Goal: Task Accomplishment & Management: Use online tool/utility

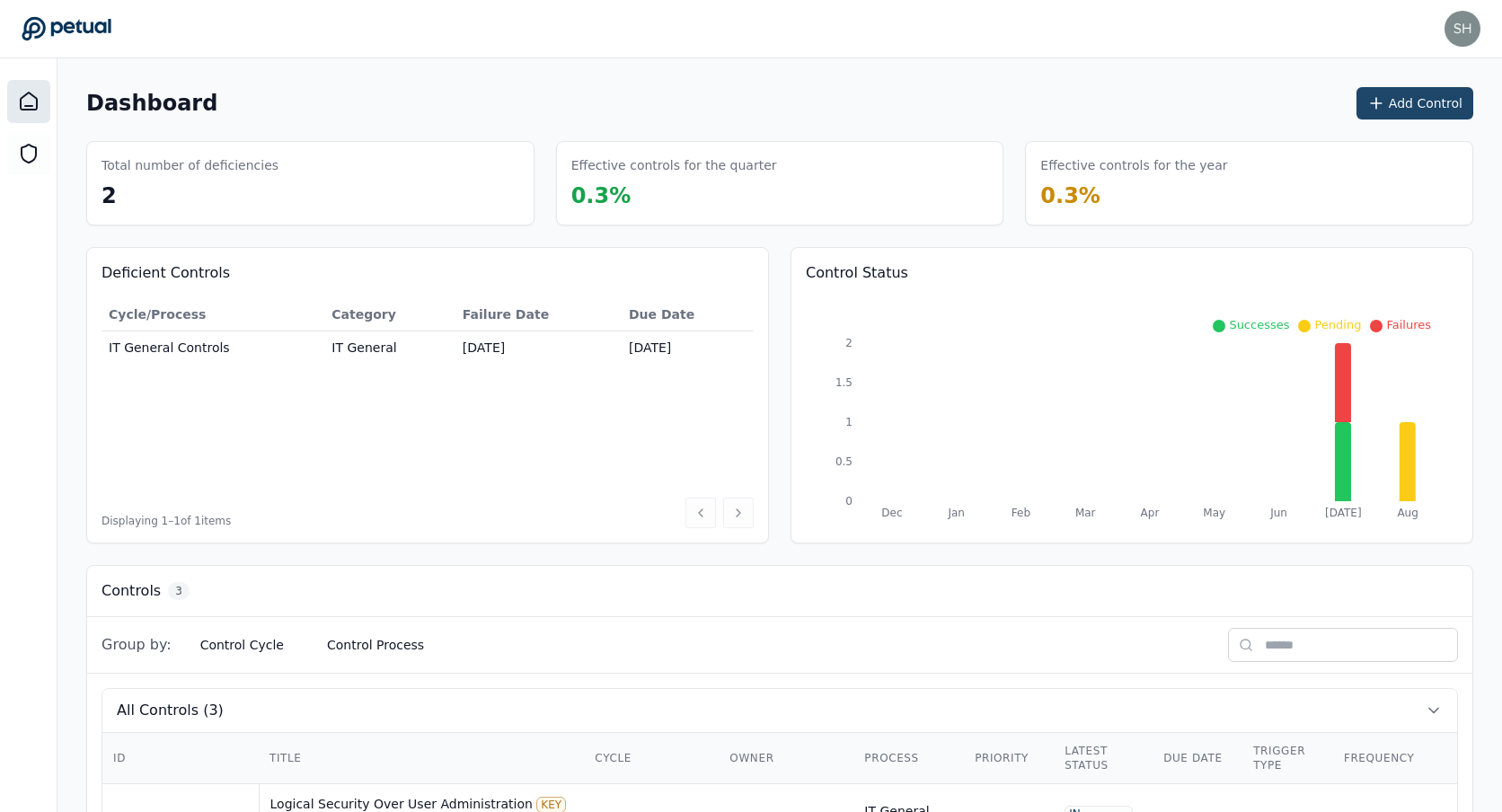
click at [1425, 106] on button "Add Control" at bounding box center [1414, 103] width 117 height 33
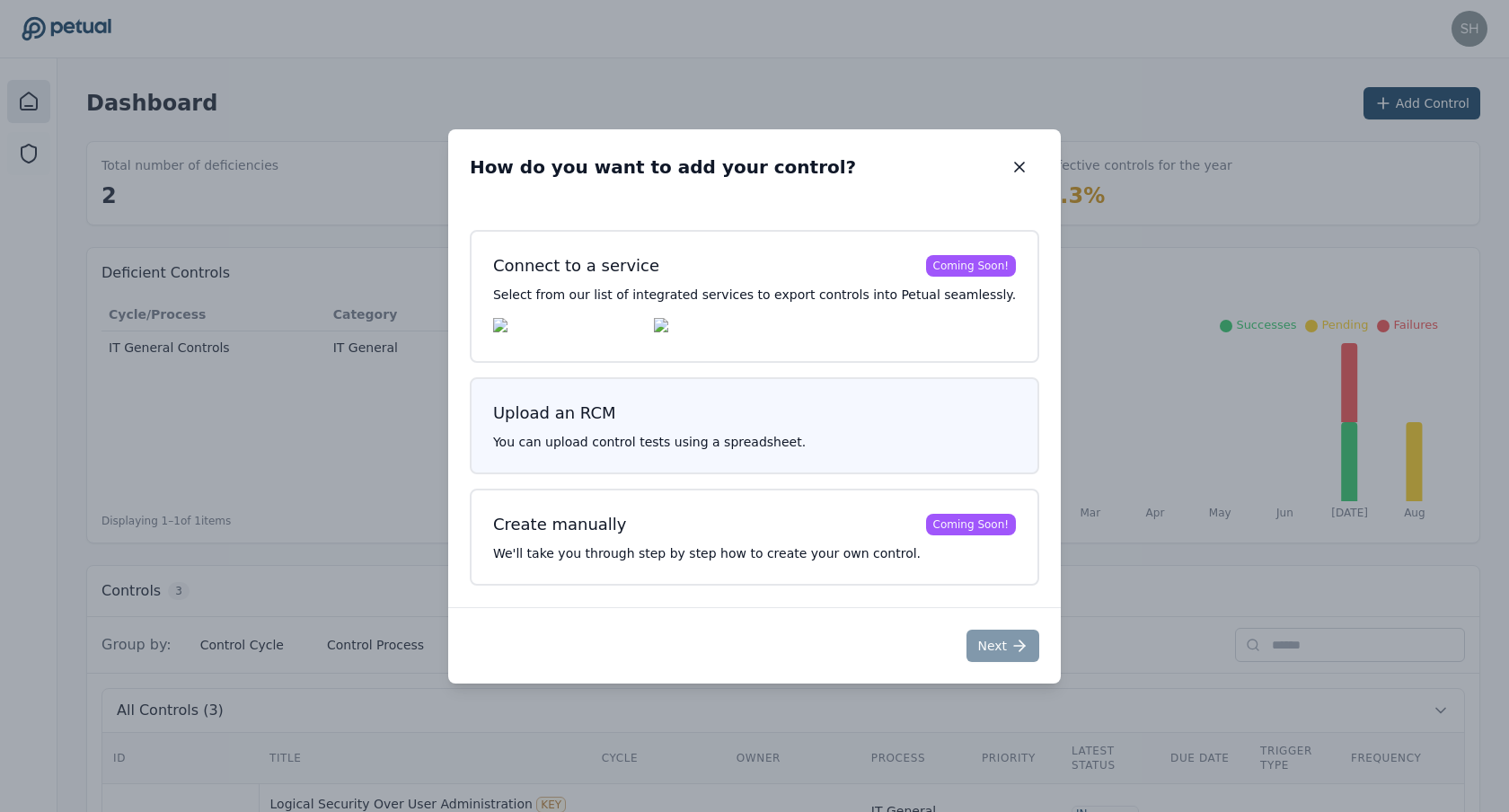
click at [875, 408] on h3 "Upload an RCM" at bounding box center [754, 413] width 523 height 25
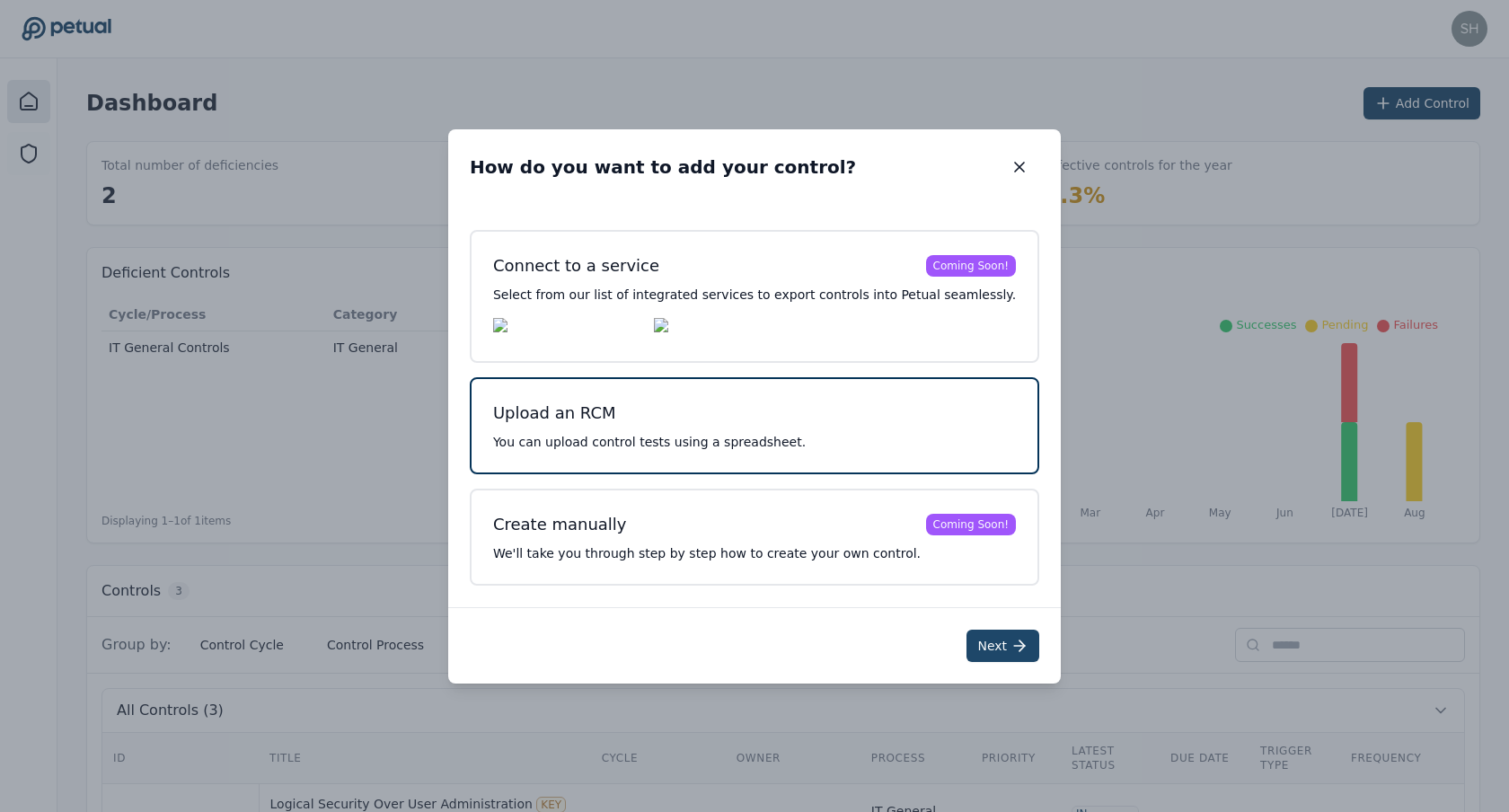
click at [978, 647] on button "Next" at bounding box center [1003, 645] width 73 height 33
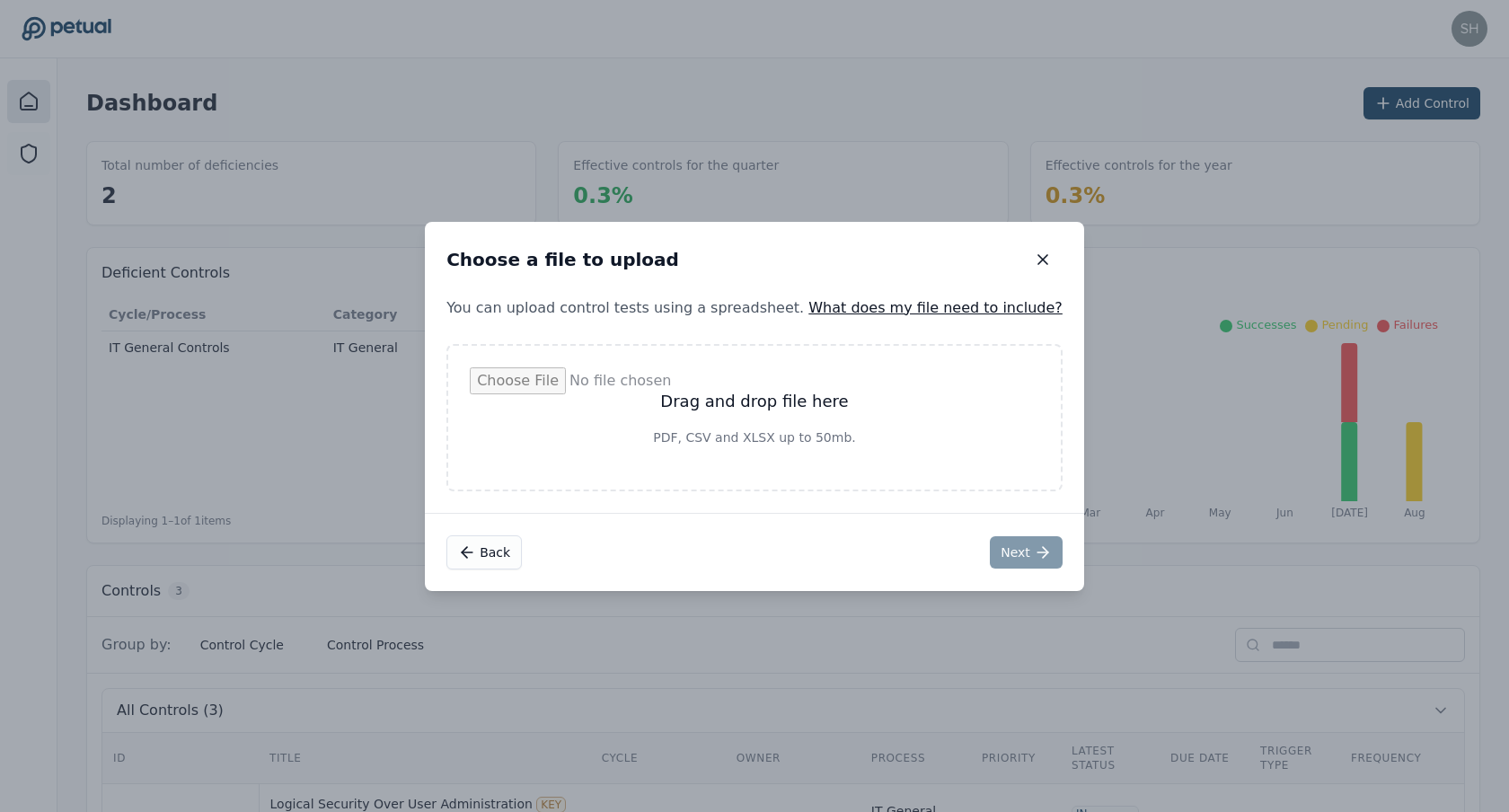
click at [739, 429] on input "file" at bounding box center [754, 417] width 570 height 101
type input "**********"
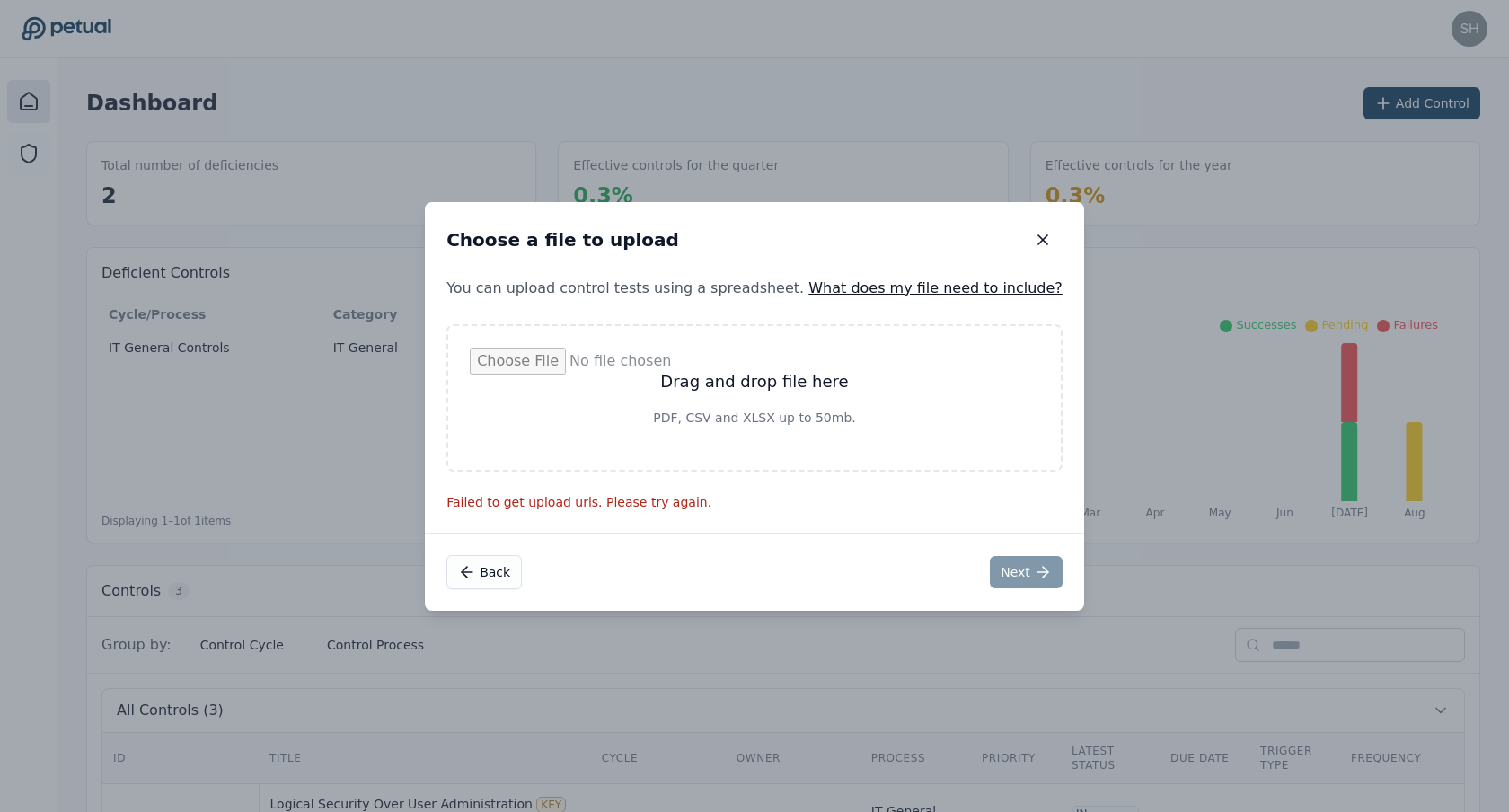
click at [755, 397] on input "file" at bounding box center [754, 398] width 570 height 101
type input "**********"
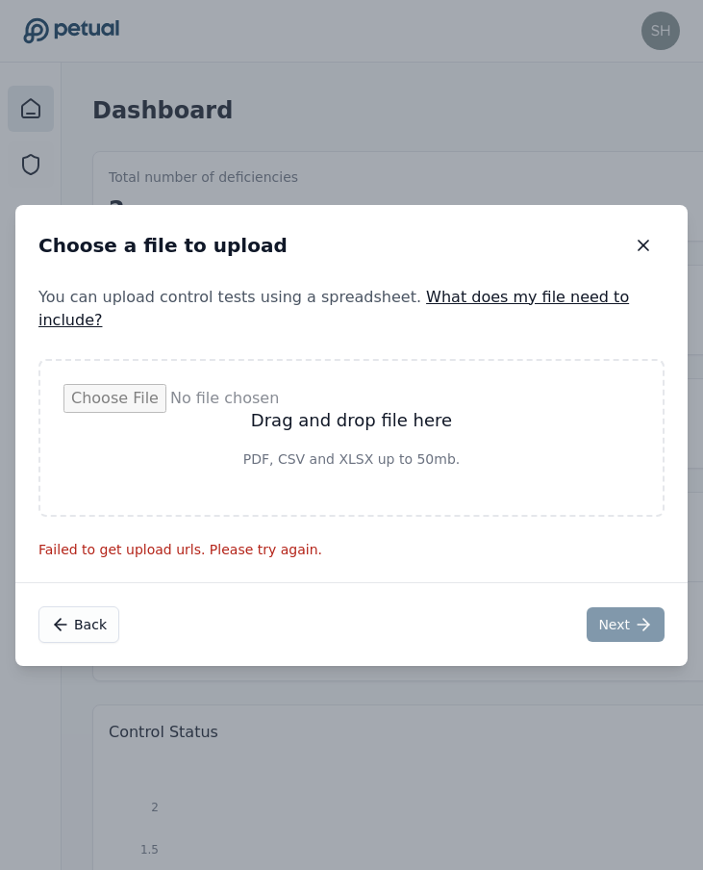
click at [398, 431] on input "file" at bounding box center [351, 438] width 576 height 108
type input "**********"
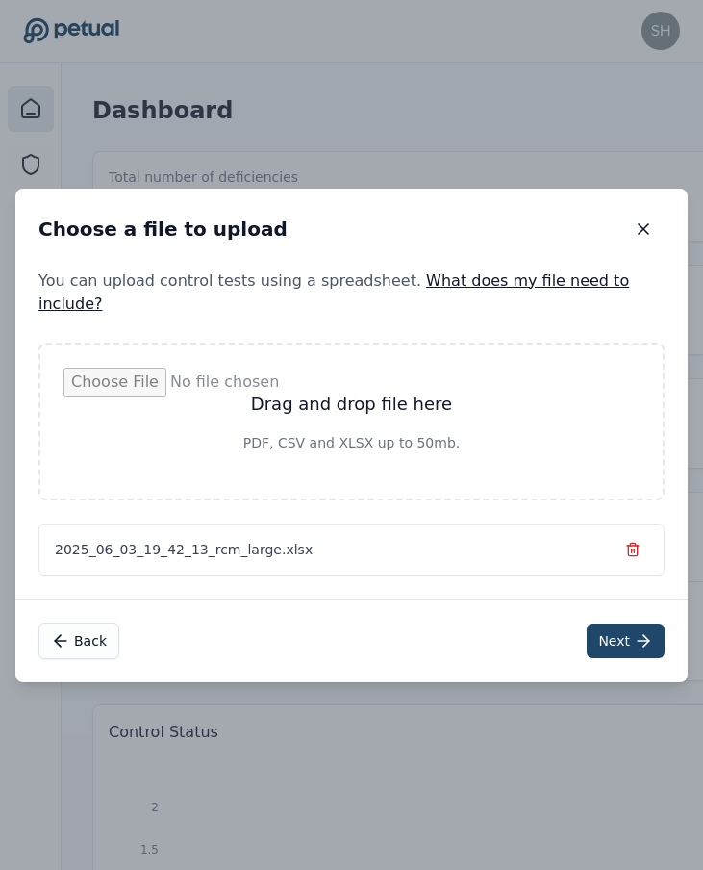
click at [595, 634] on button "Next" at bounding box center [626, 640] width 78 height 35
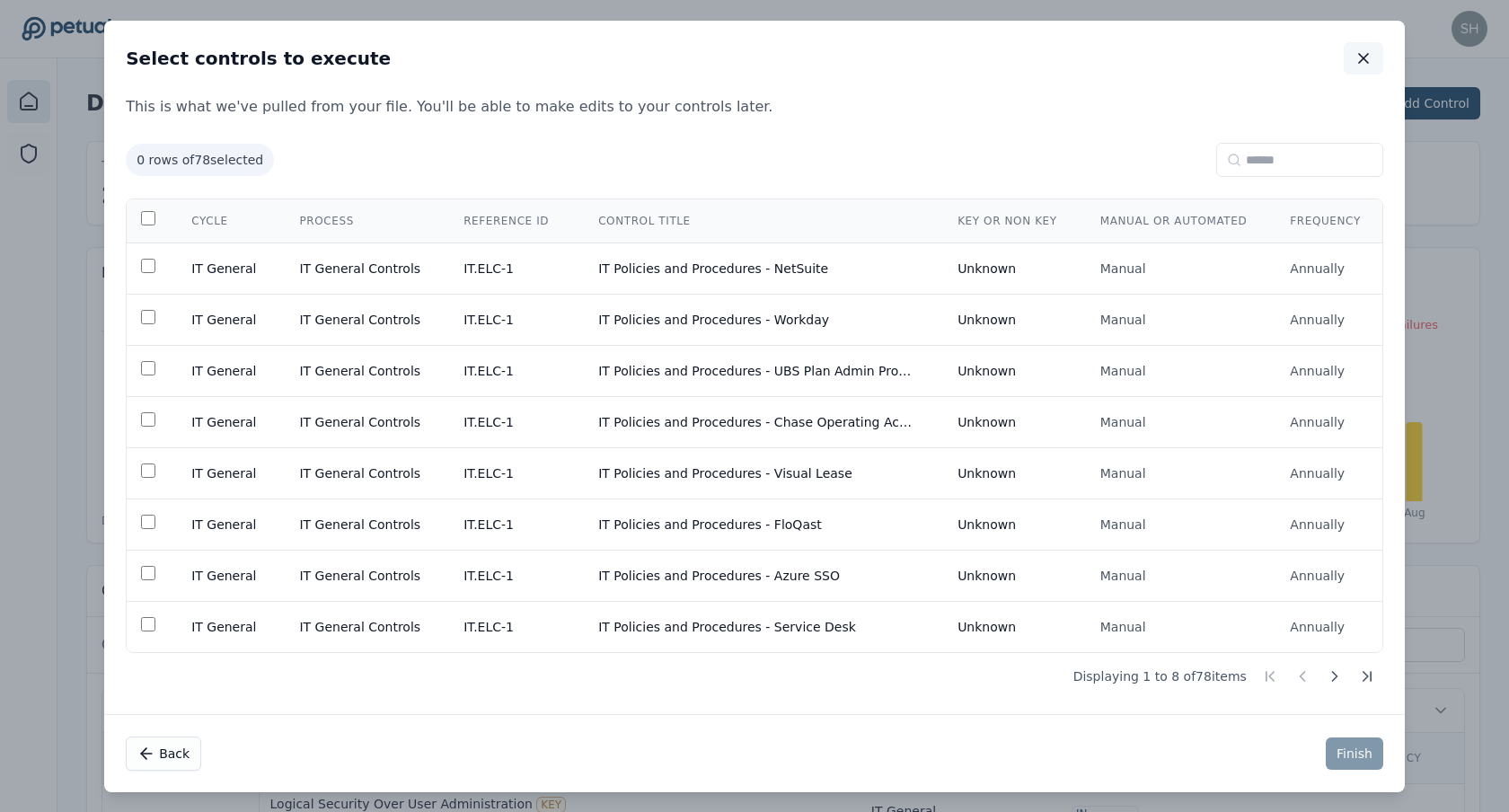
click at [1357, 58] on icon "button" at bounding box center [1363, 58] width 18 height 18
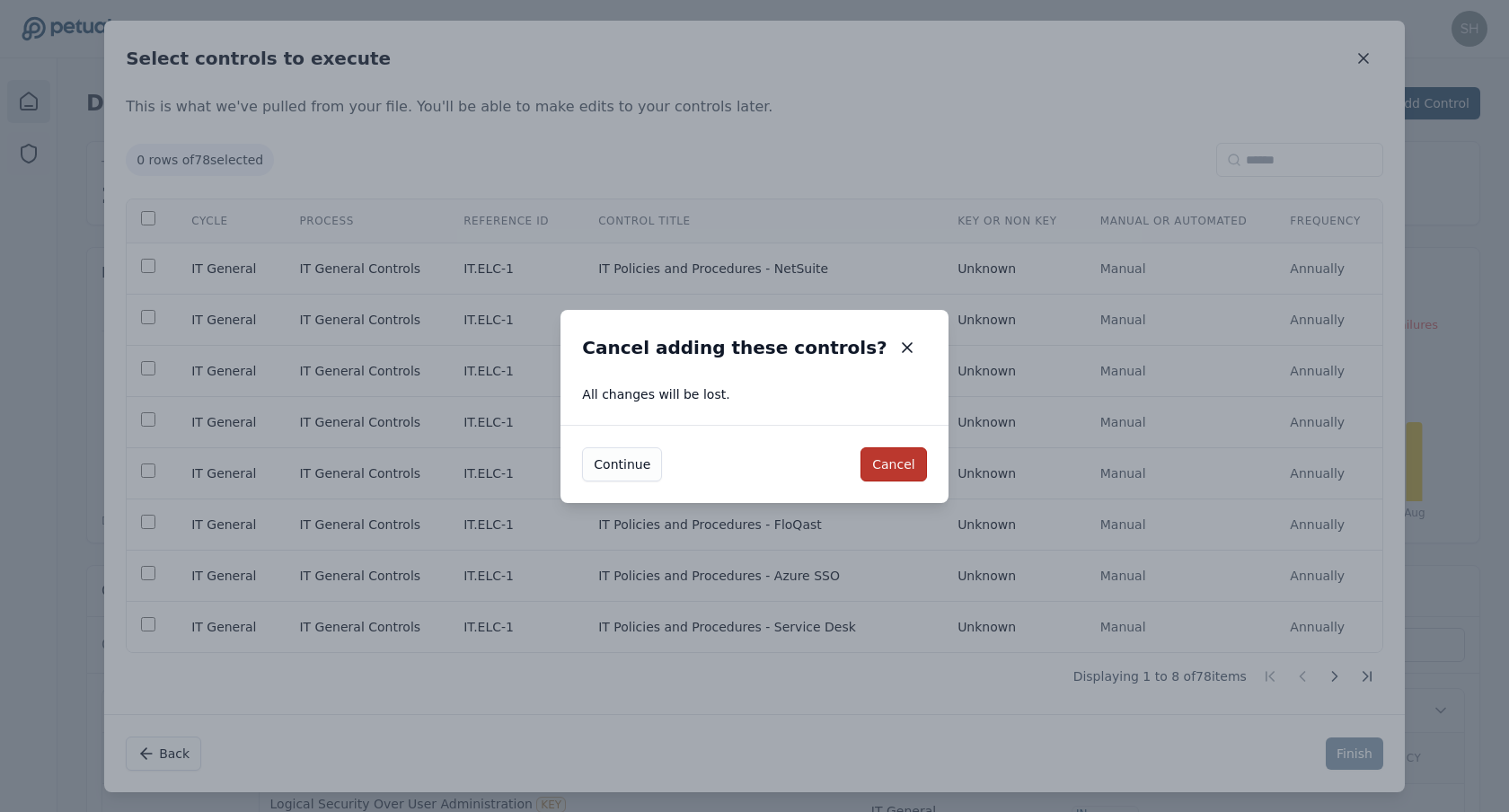
click at [868, 447] on button "Cancel" at bounding box center [894, 464] width 65 height 35
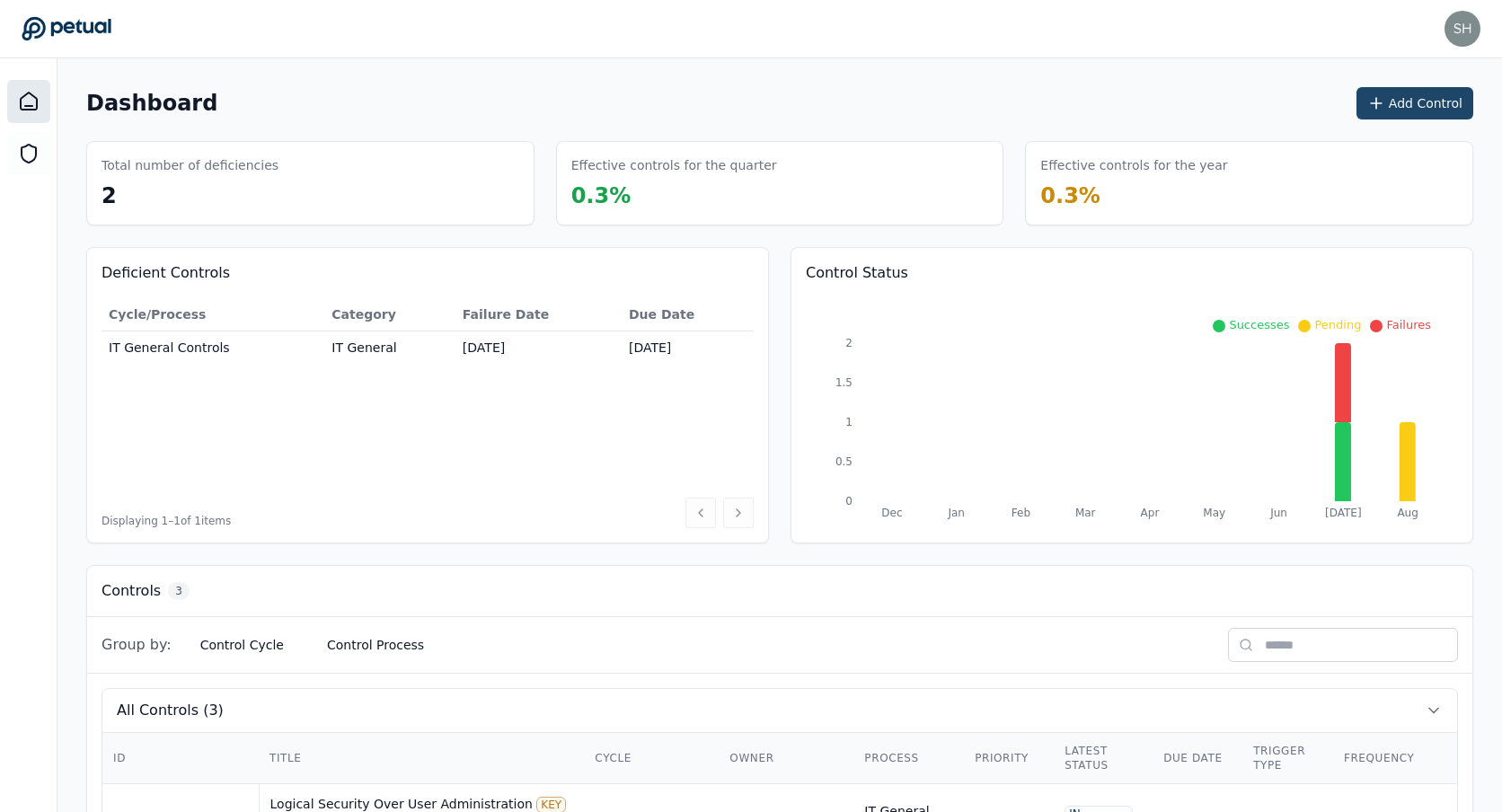
click at [655, 106] on button "Add Control" at bounding box center [1414, 103] width 117 height 33
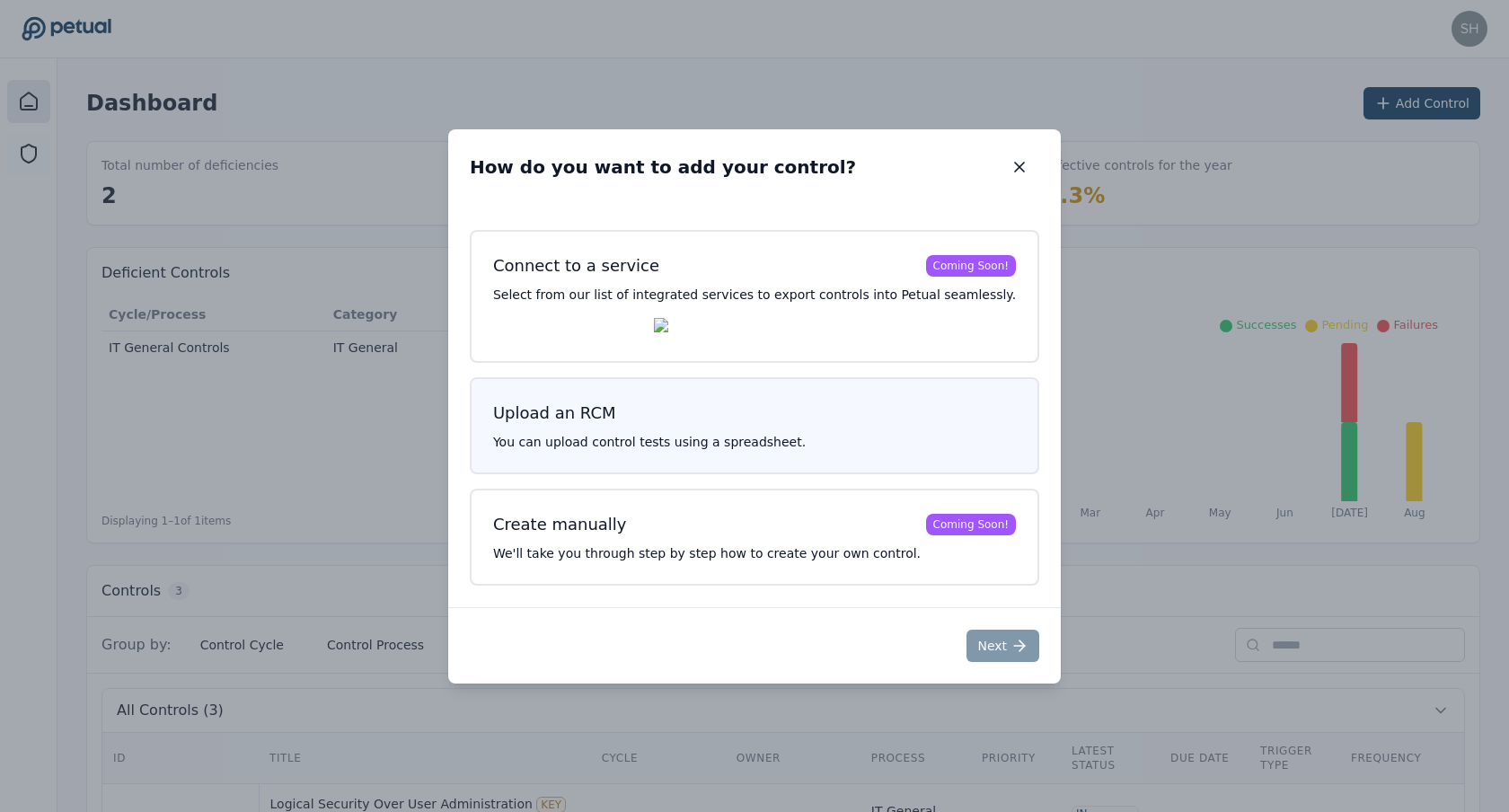
click at [656, 438] on p "You can upload control tests using a spreadsheet." at bounding box center [754, 441] width 523 height 18
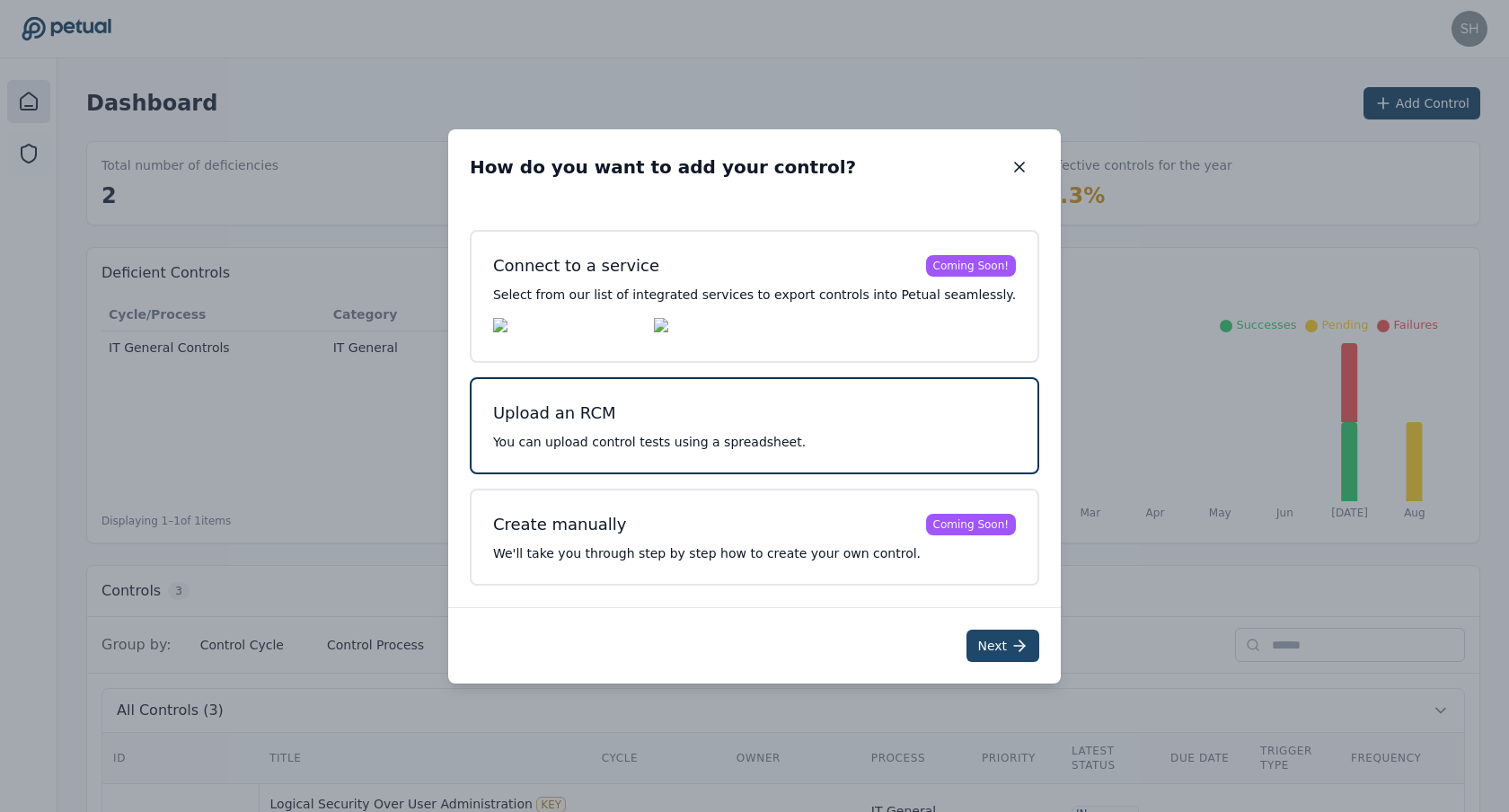
click at [656, 656] on button "Next" at bounding box center [1003, 645] width 73 height 33
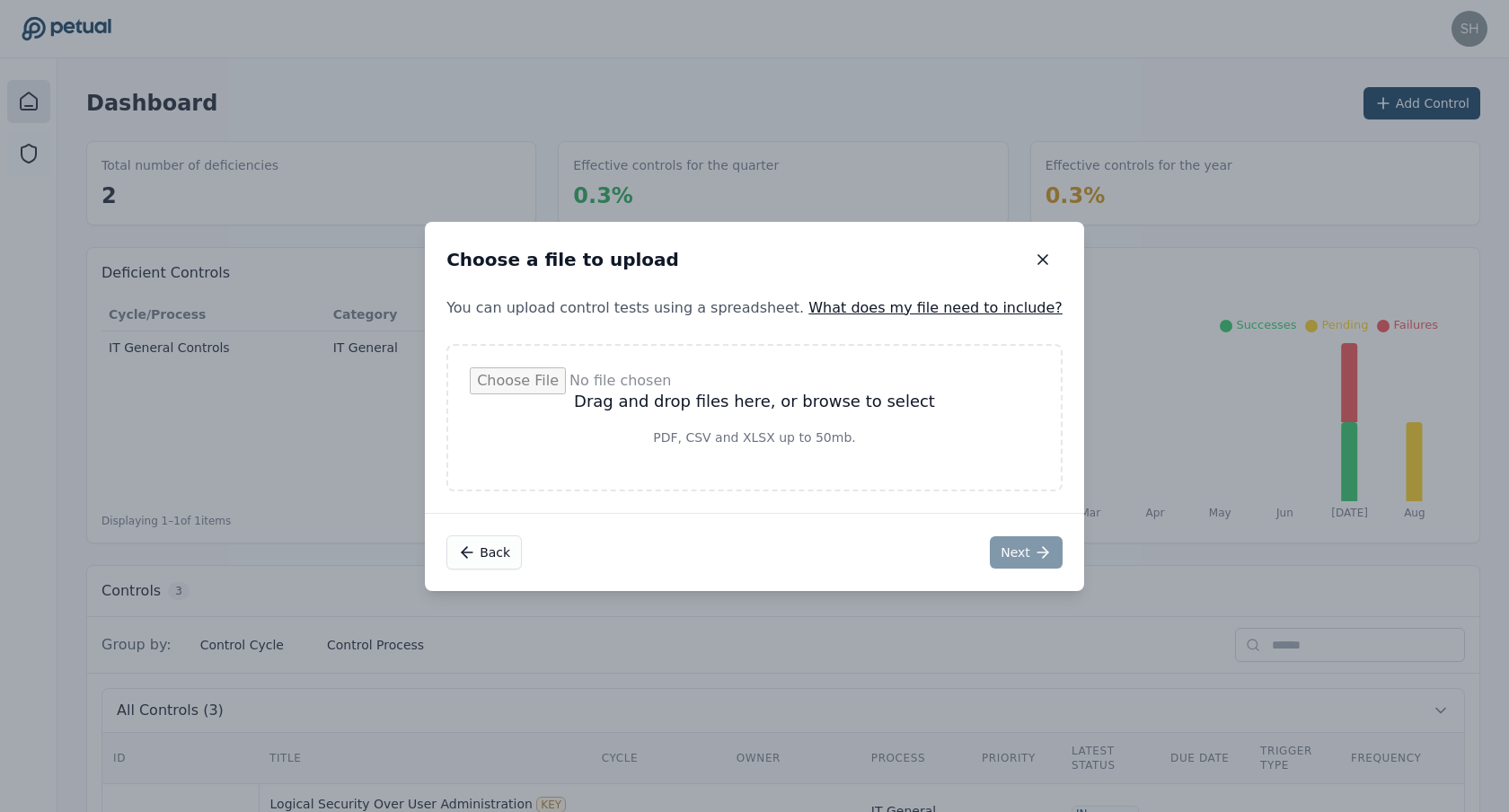
click at [656, 413] on input "file" at bounding box center [754, 417] width 570 height 101
type input "**********"
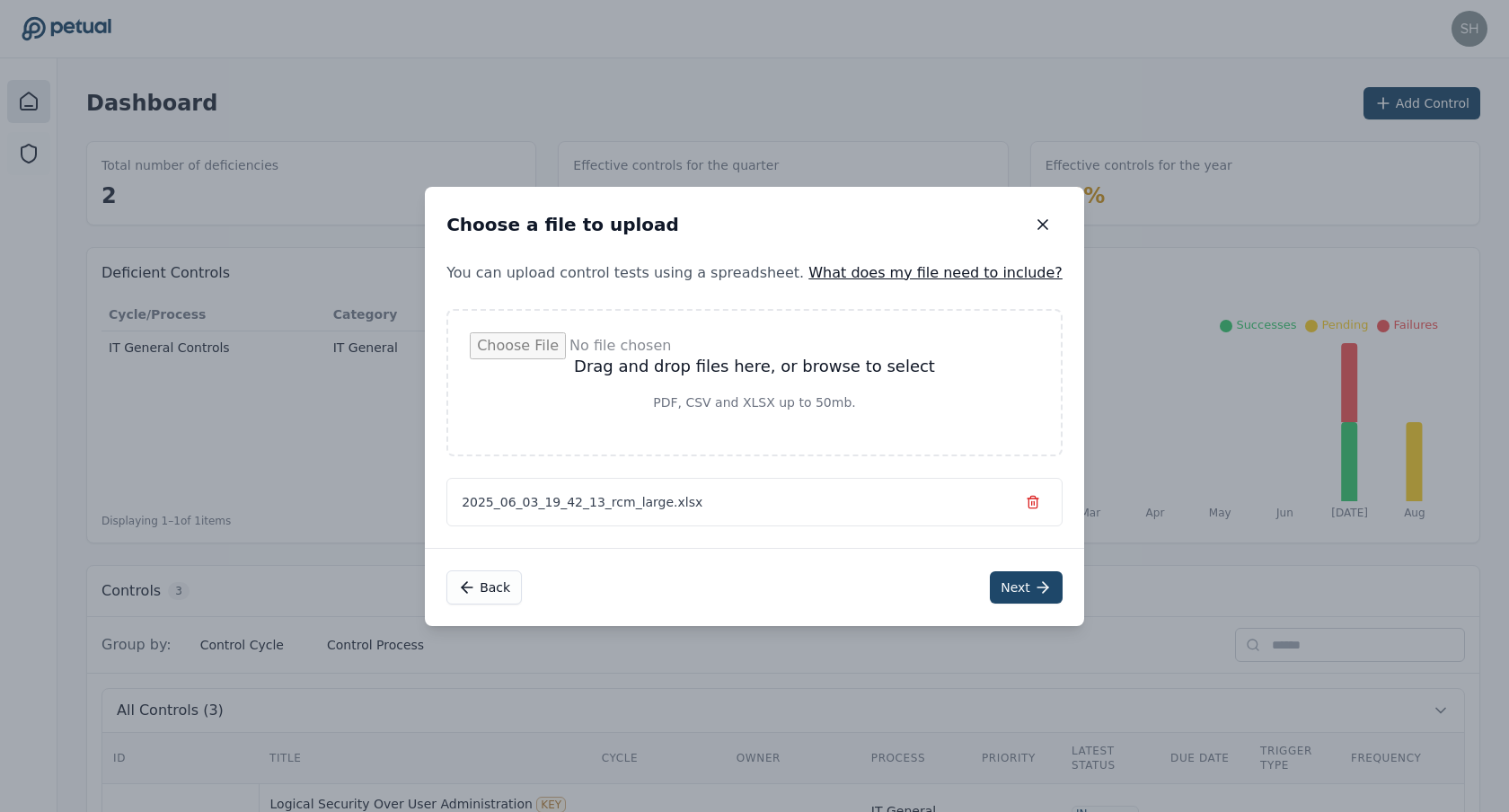
click at [656, 589] on button "Next" at bounding box center [1026, 587] width 73 height 33
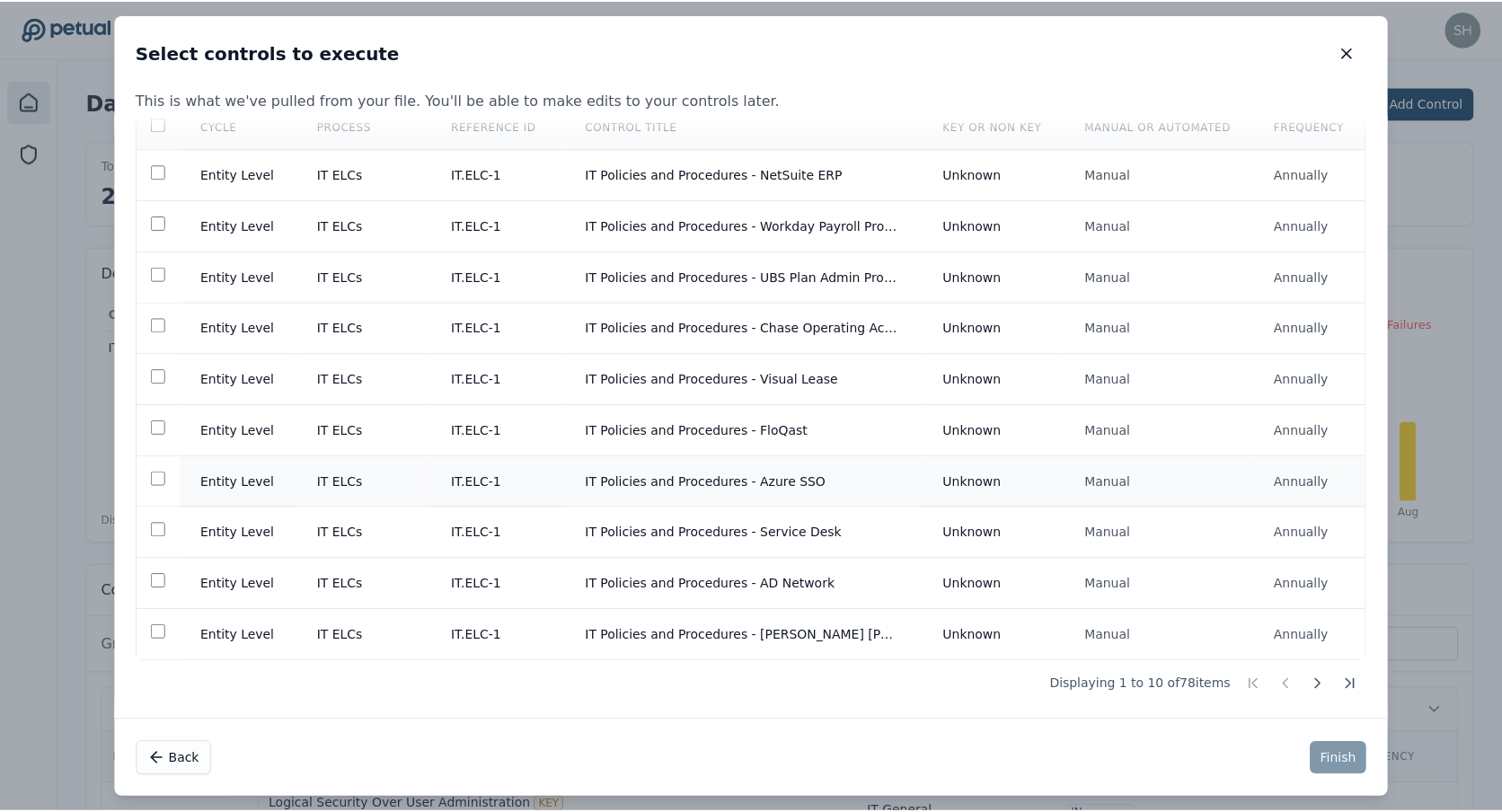
scroll to position [91, 0]
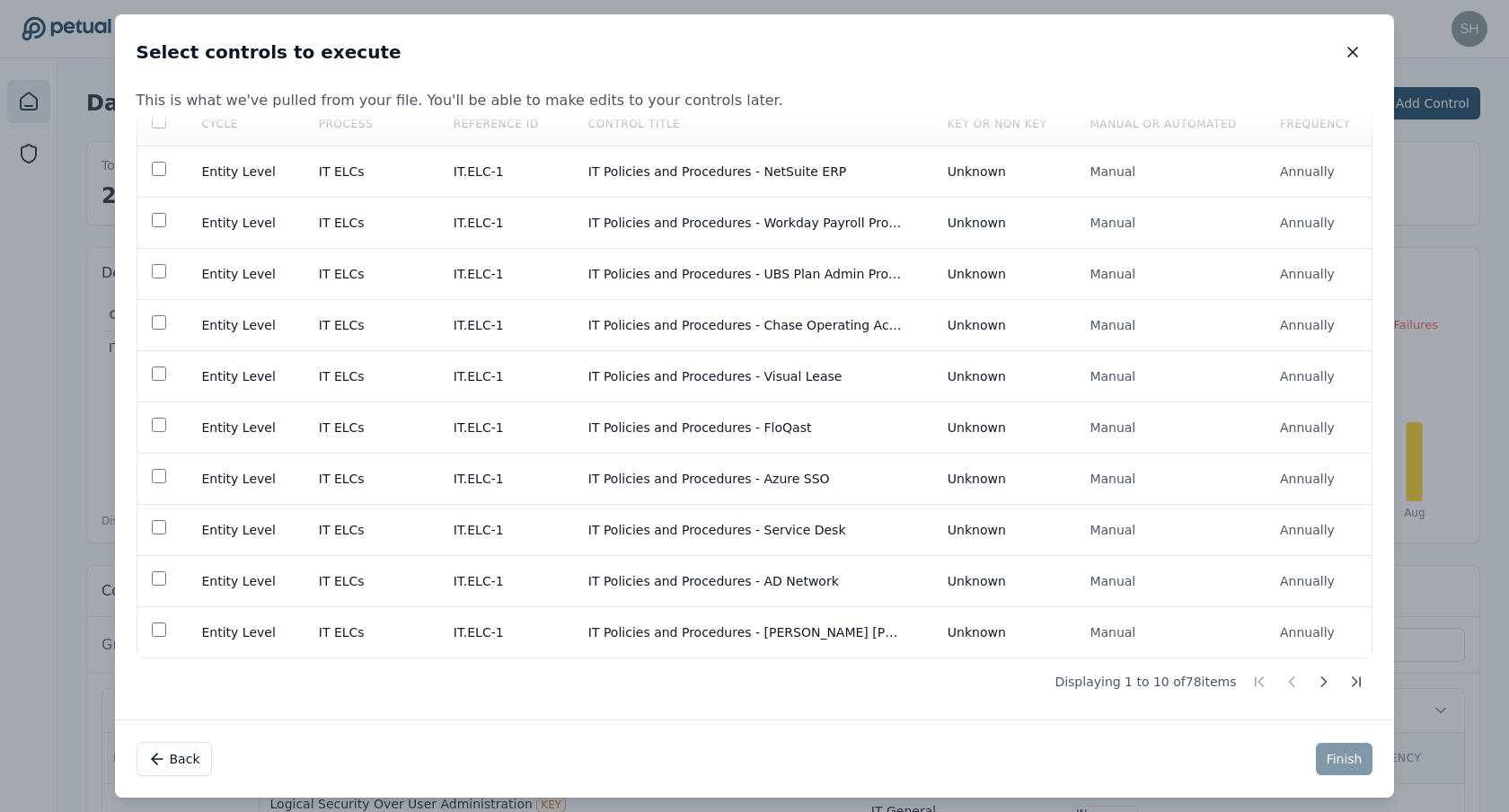
click at [656, 755] on div "Back Finish" at bounding box center [754, 759] width 1280 height 78
click at [656, 739] on div "Select controls to execute Select controls to execute This is what we've pulled…" at bounding box center [754, 406] width 1509 height 812
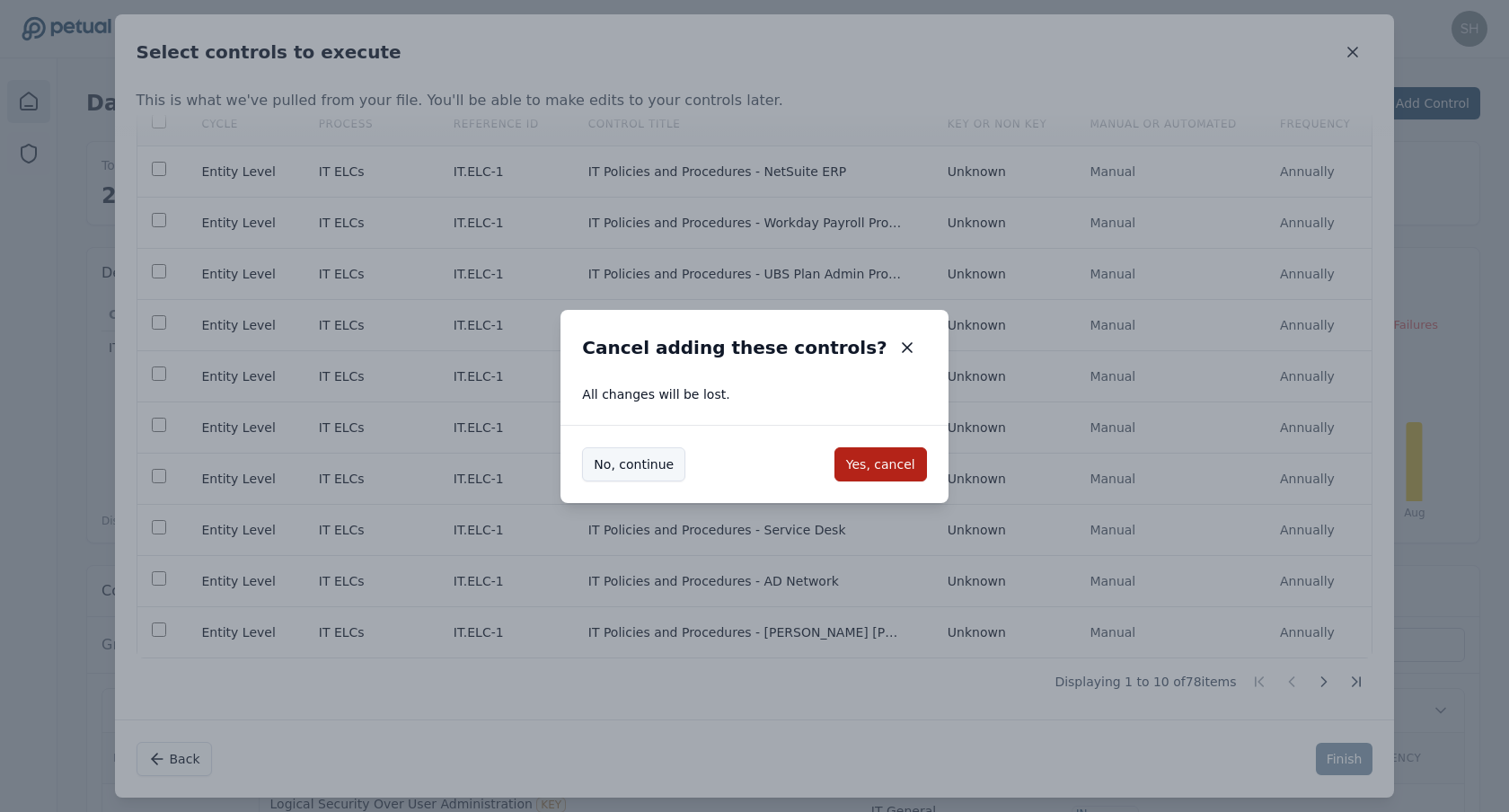
click at [656, 461] on button "No, continue" at bounding box center [633, 464] width 104 height 35
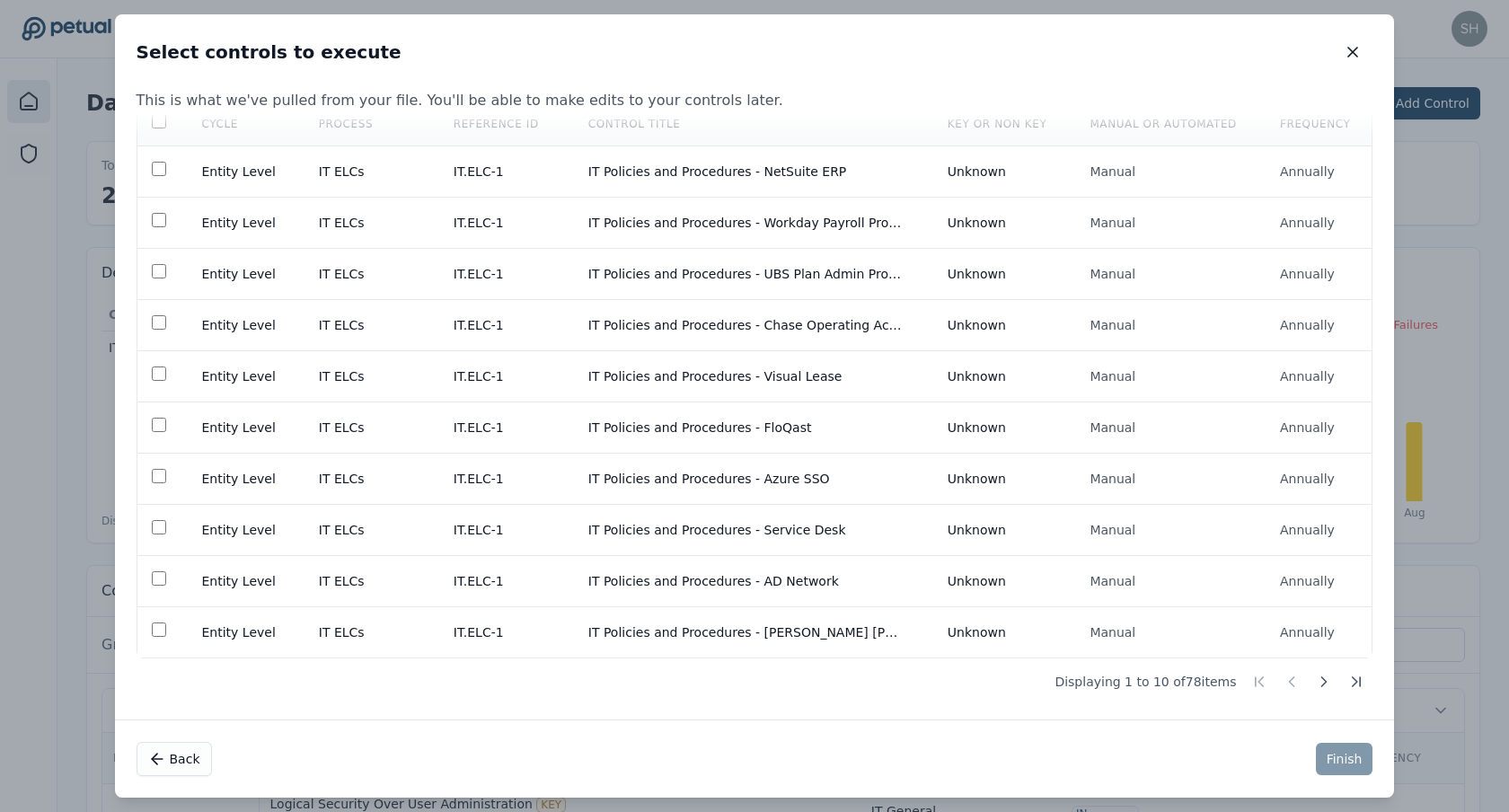
drag, startPoint x: 1189, startPoint y: 806, endPoint x: 1180, endPoint y: 704, distance: 102.4
click at [656, 704] on div "Select controls to execute Select controls to execute This is what we've pulled…" at bounding box center [754, 406] width 1509 height 812
click at [656, 49] on icon "button" at bounding box center [1352, 51] width 18 height 18
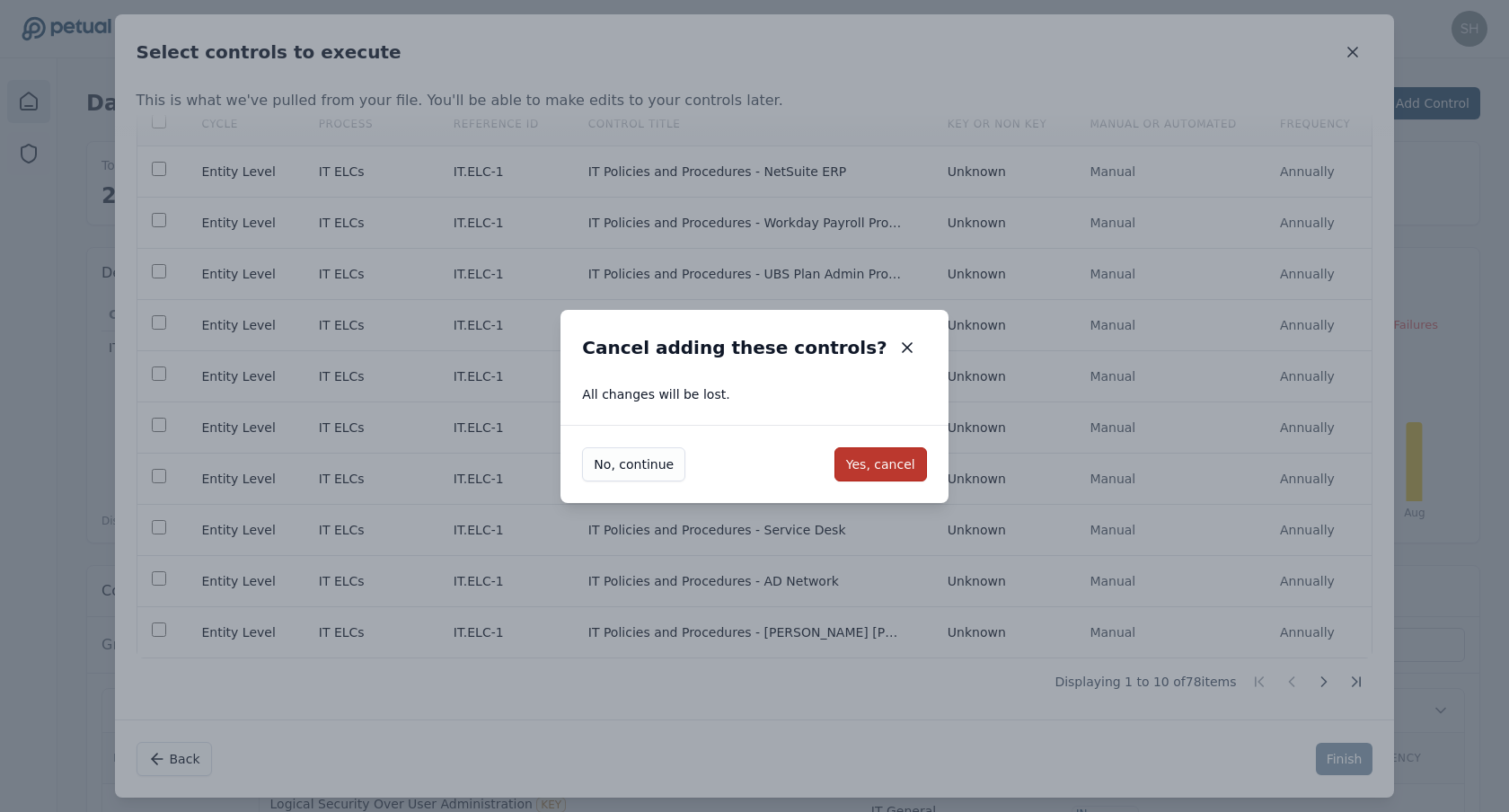
click at [656, 462] on button "Yes, cancel" at bounding box center [881, 464] width 92 height 35
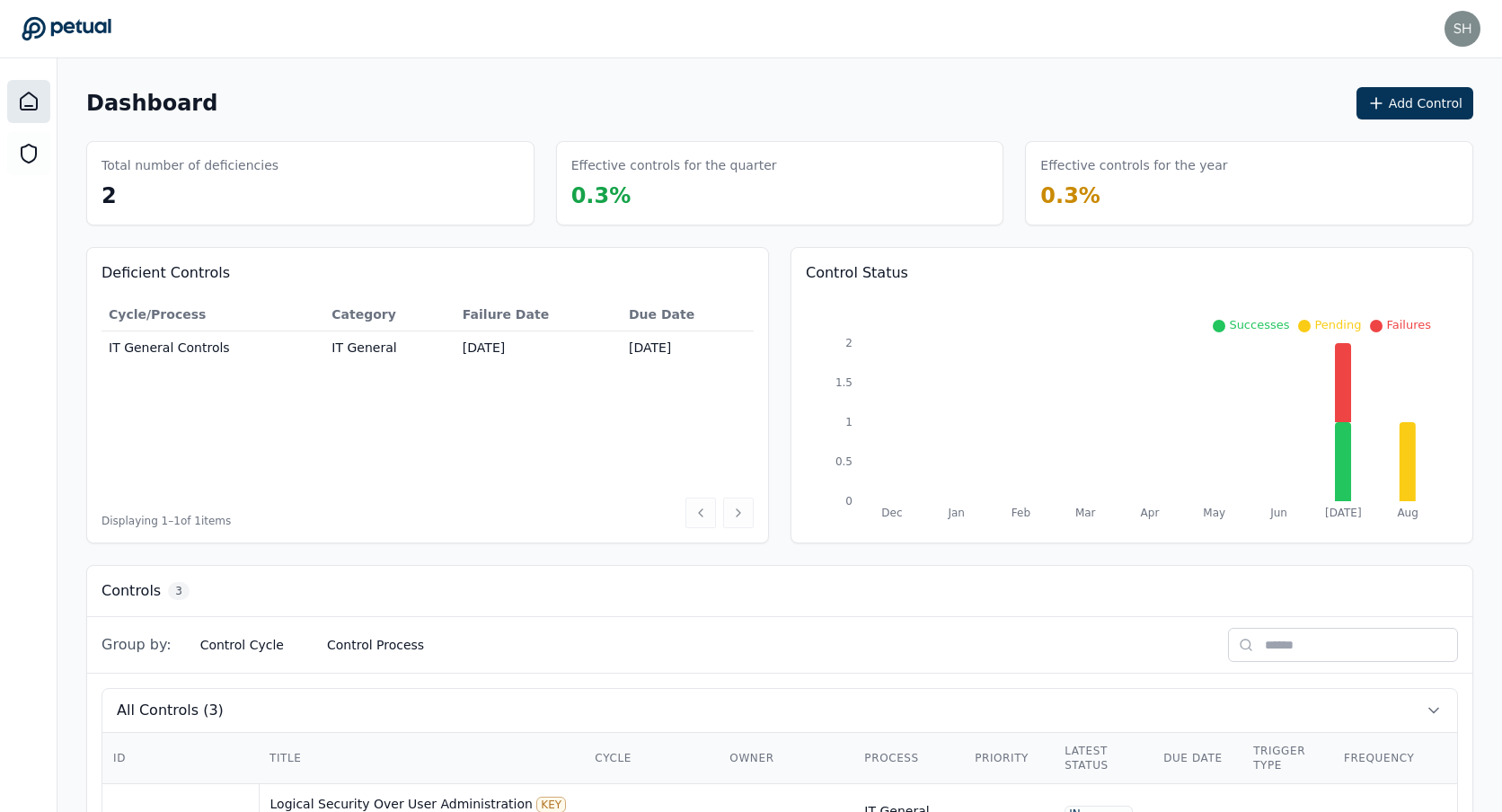
scroll to position [234, 0]
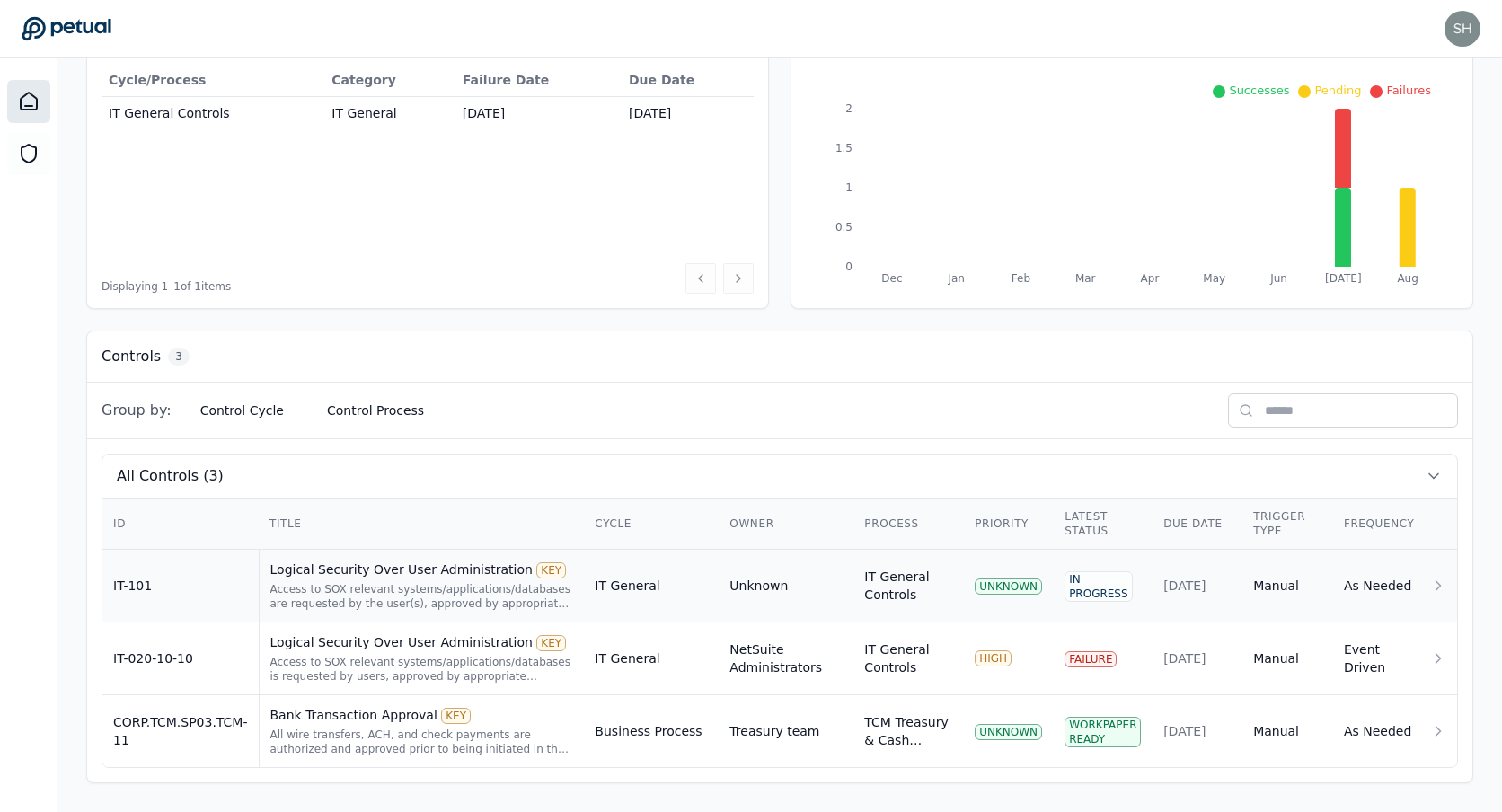
click at [336, 572] on div "Logical Security Over User Administration KEY" at bounding box center [422, 568] width 303 height 18
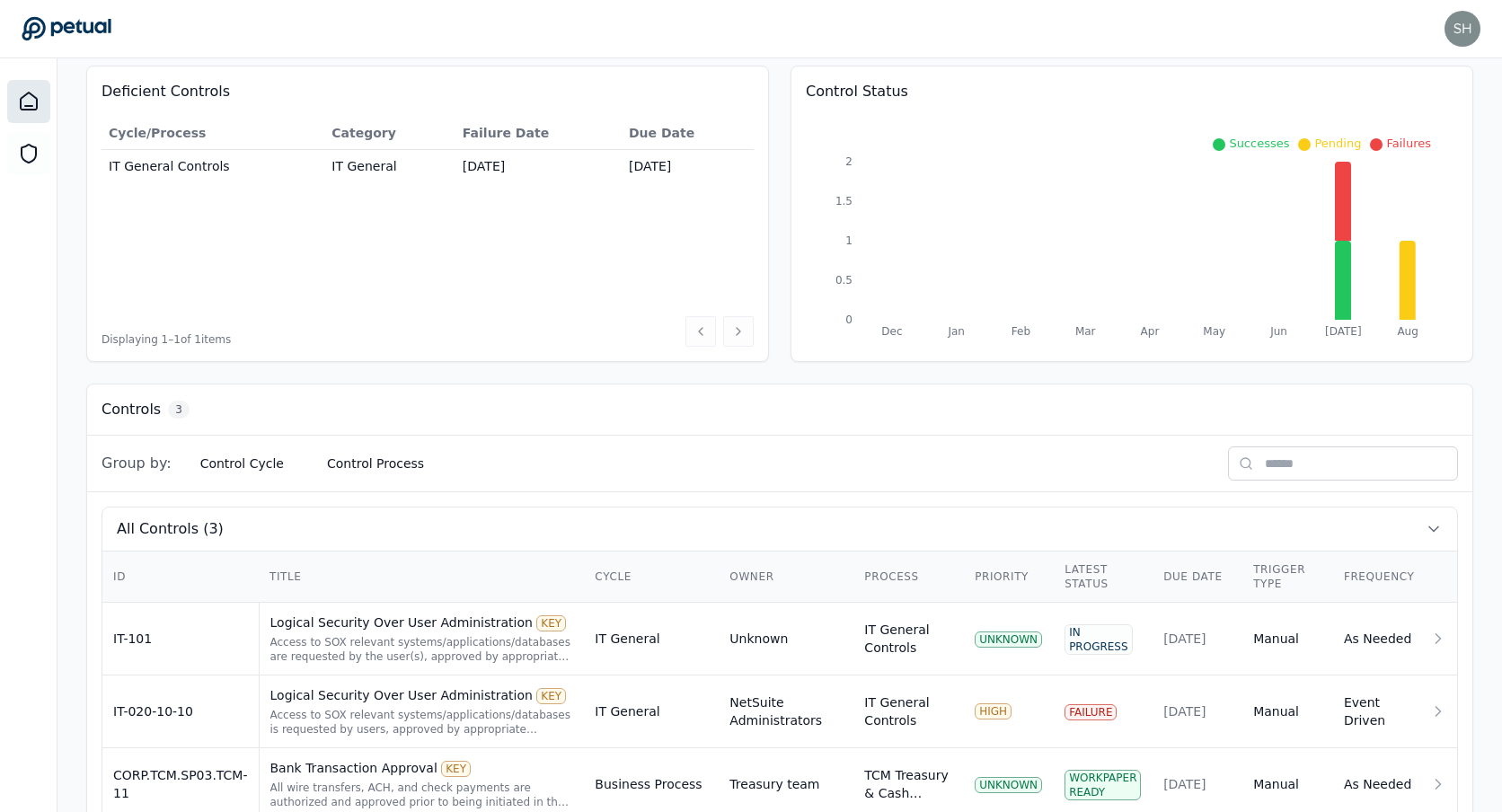
scroll to position [234, 0]
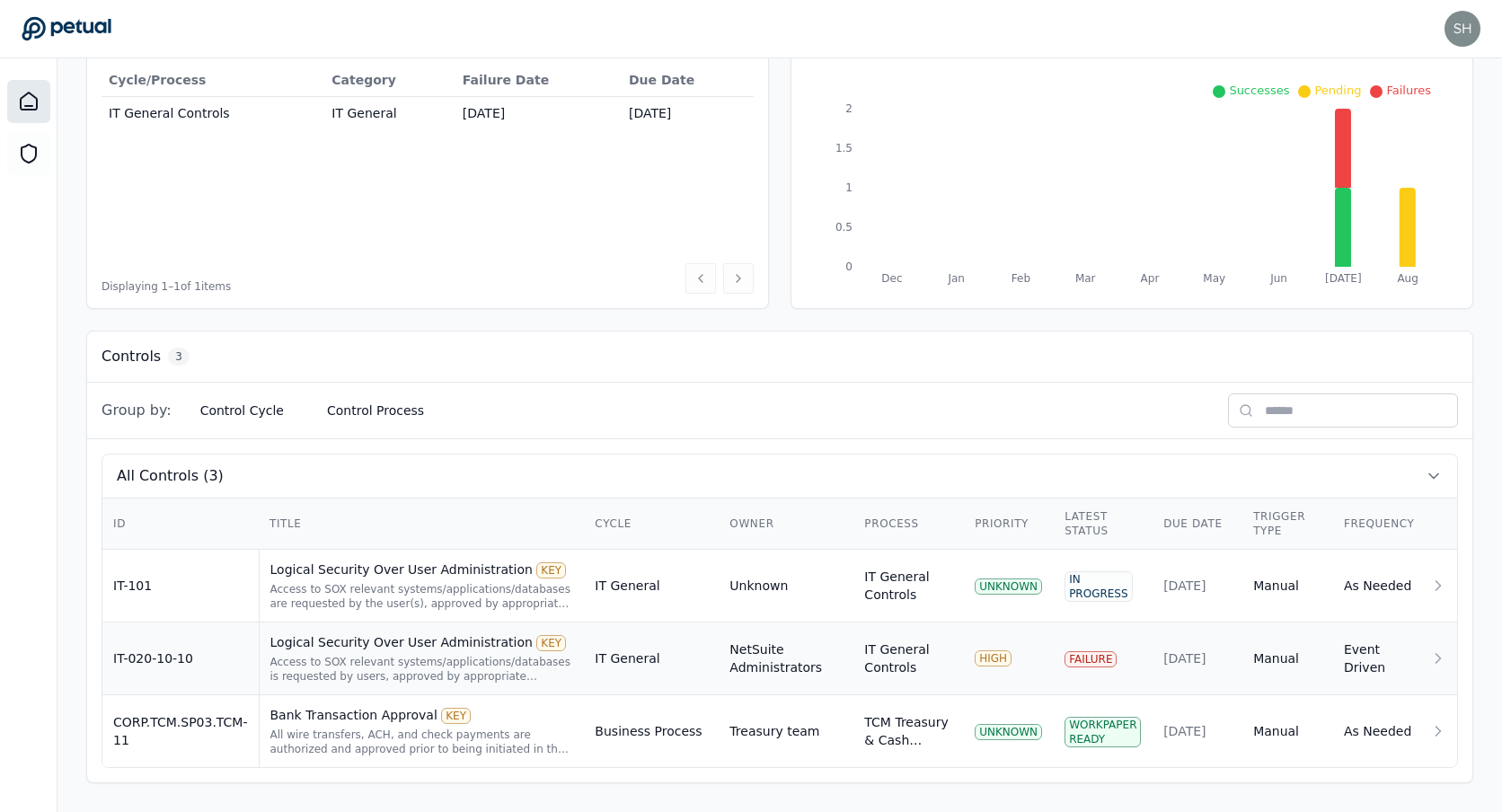
click at [454, 648] on div "Logical Security Over User Administration KEY" at bounding box center [422, 641] width 303 height 18
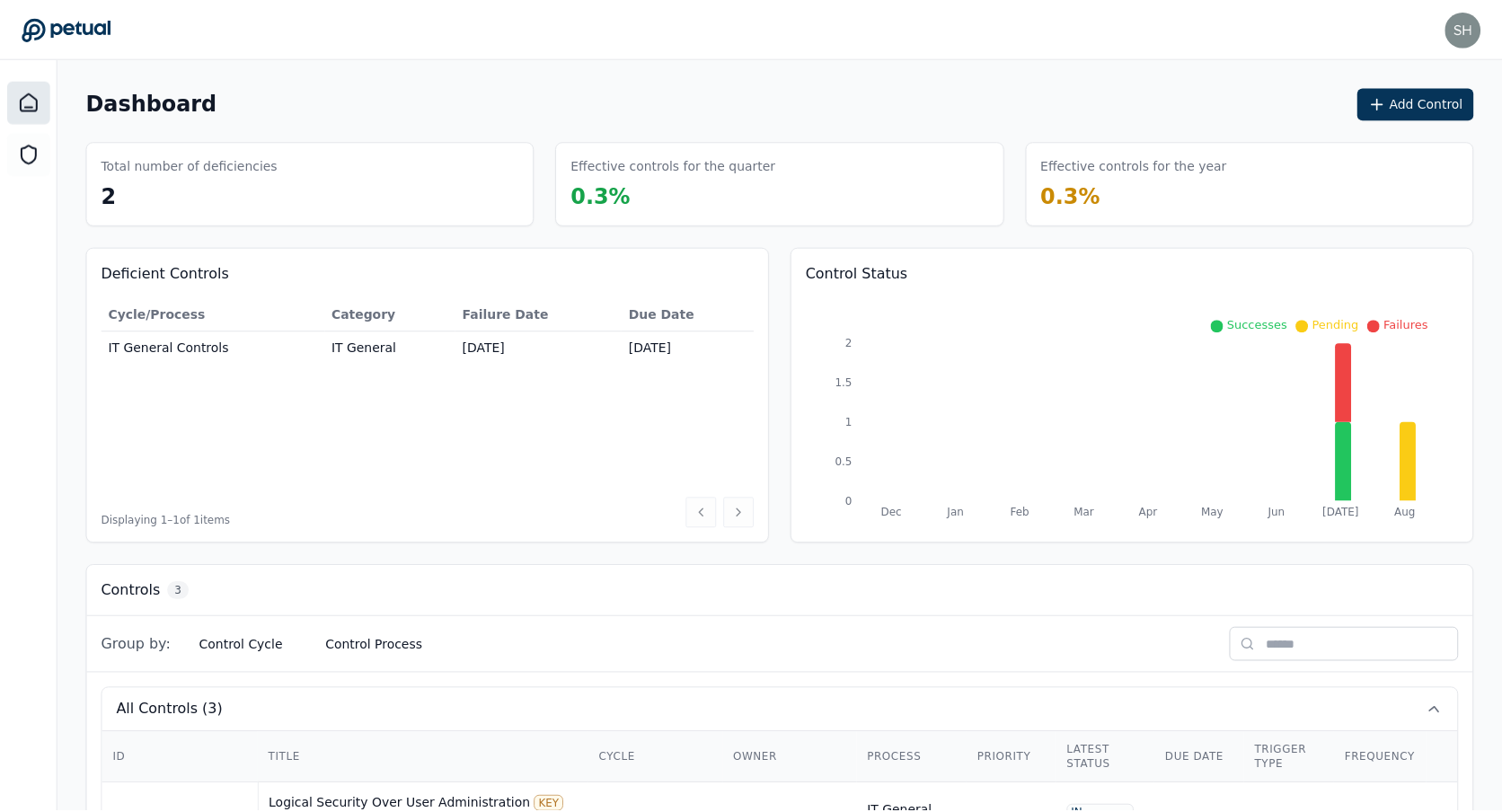
scroll to position [234, 0]
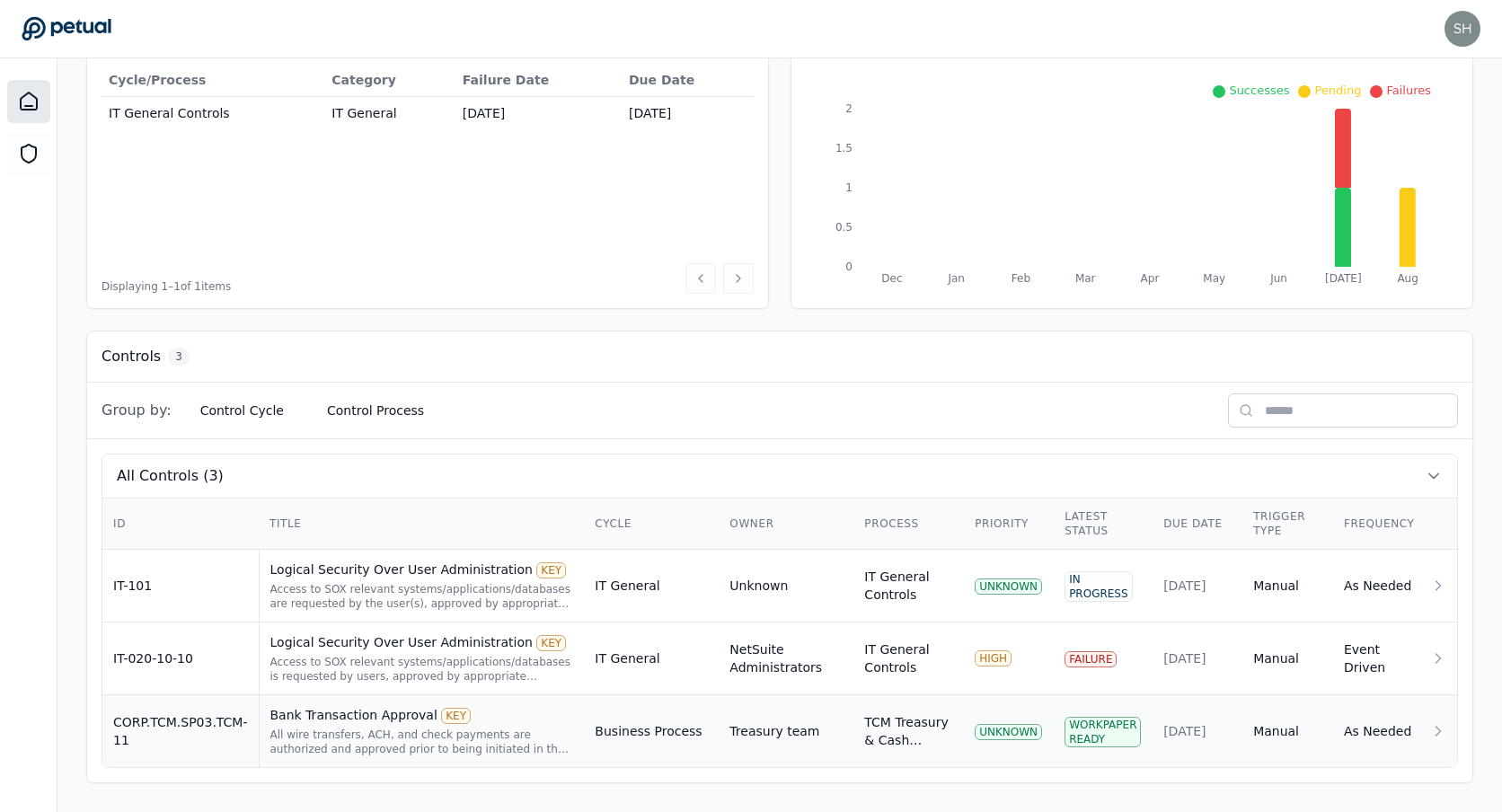
click at [428, 742] on div "All wire transfers, ACH, and check payments are authorized and approved prior t…" at bounding box center [422, 741] width 303 height 29
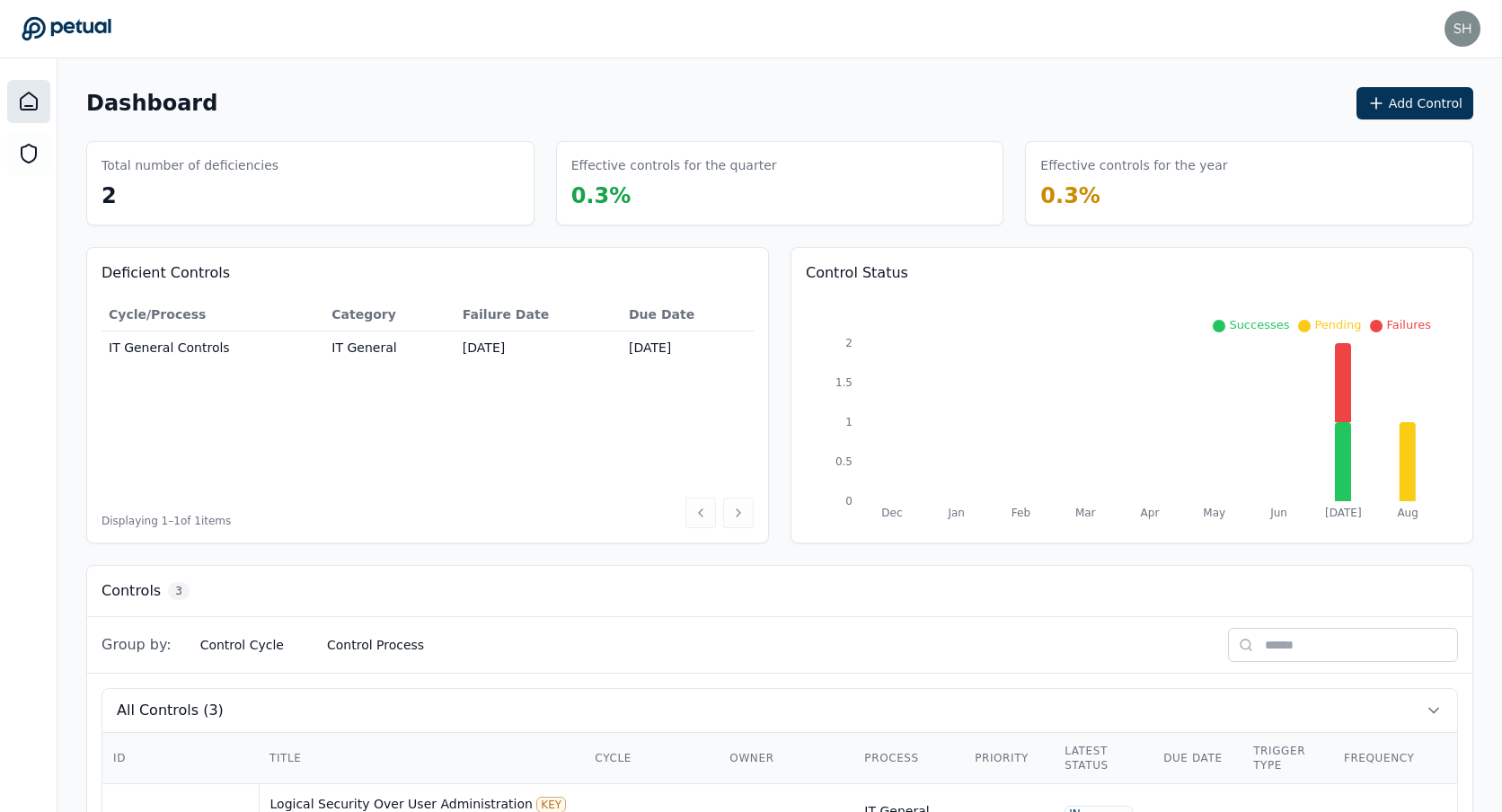
scroll to position [234, 0]
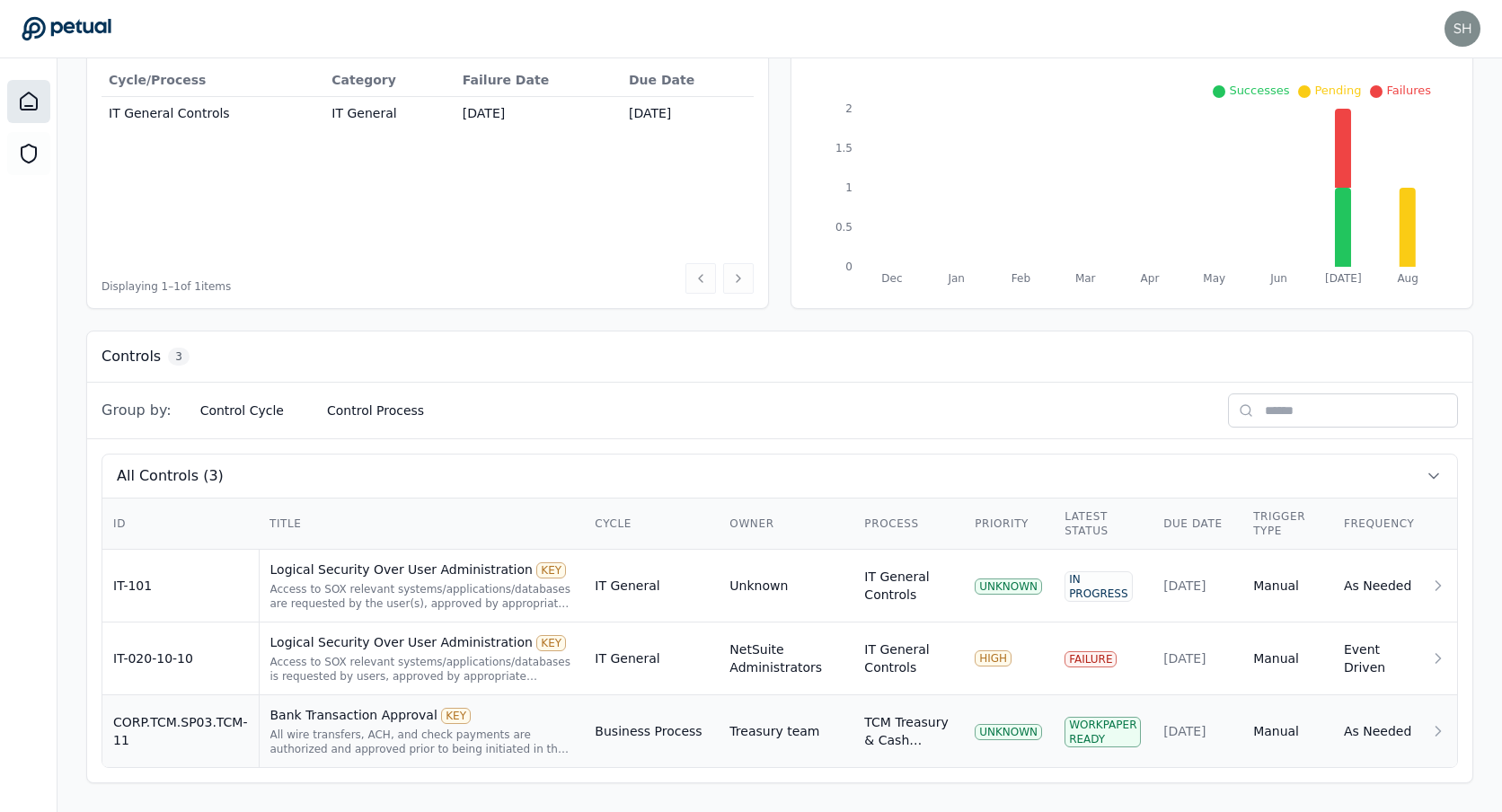
click at [423, 743] on div "All wire transfers, ACH, and check payments are authorized and approved prior t…" at bounding box center [422, 741] width 303 height 29
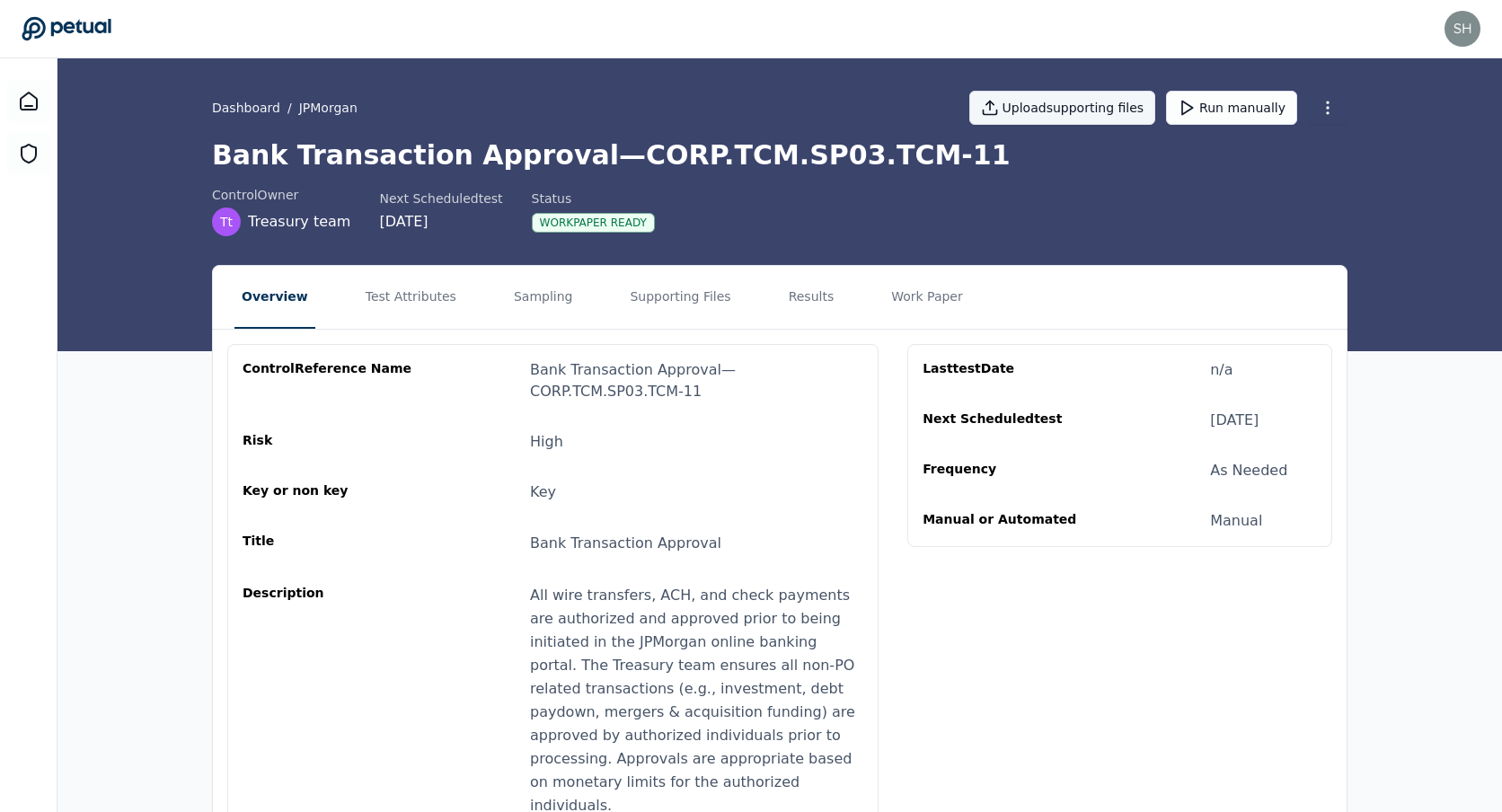
click at [655, 108] on button "Upload supporting files" at bounding box center [1062, 107] width 187 height 35
